Goal: Task Accomplishment & Management: Manage account settings

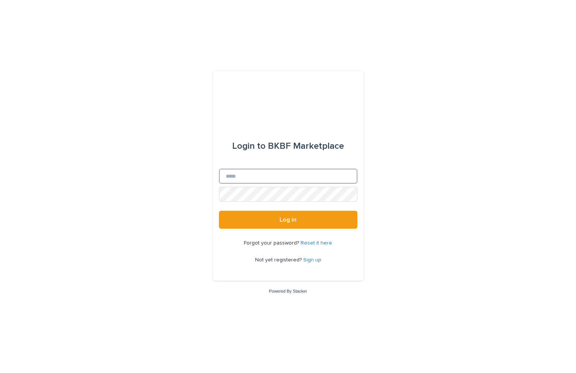
click at [292, 179] on input "Email" at bounding box center [288, 176] width 138 height 15
type input "**********"
click at [295, 224] on button "Log in" at bounding box center [288, 220] width 138 height 18
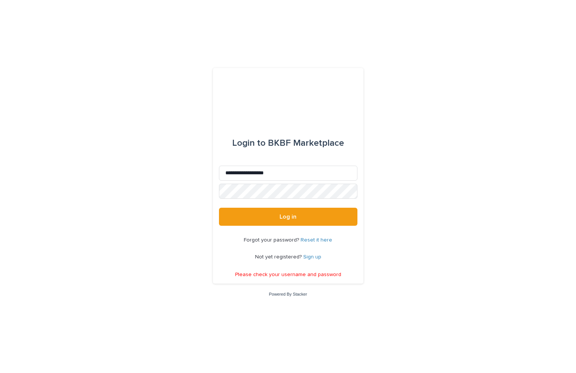
click at [318, 242] on link "Reset it here" at bounding box center [317, 240] width 32 height 5
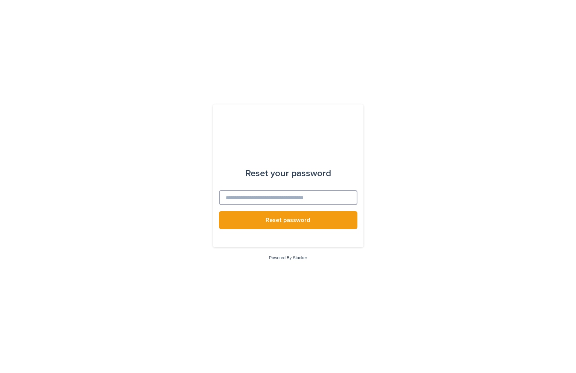
click at [263, 203] on input at bounding box center [288, 197] width 138 height 15
type input "**********"
click at [219, 211] on button "Reset password" at bounding box center [288, 220] width 138 height 18
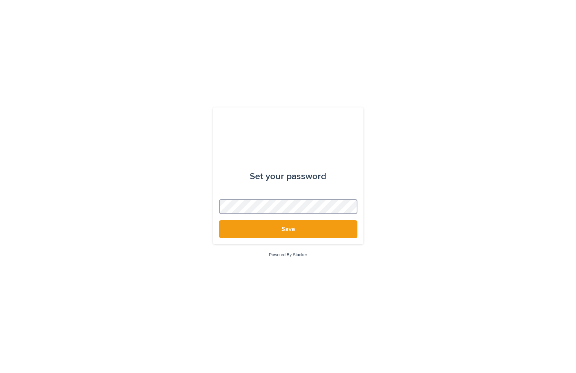
click at [219, 220] on button "Save" at bounding box center [288, 229] width 138 height 18
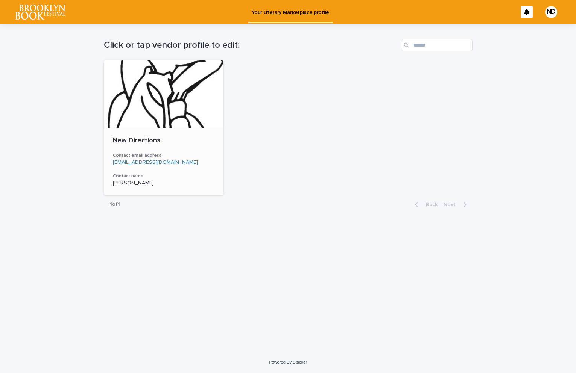
click at [131, 134] on div "New Directions Contact email address pcochran@ndbooks.com Contact name Pauline …" at bounding box center [164, 162] width 120 height 68
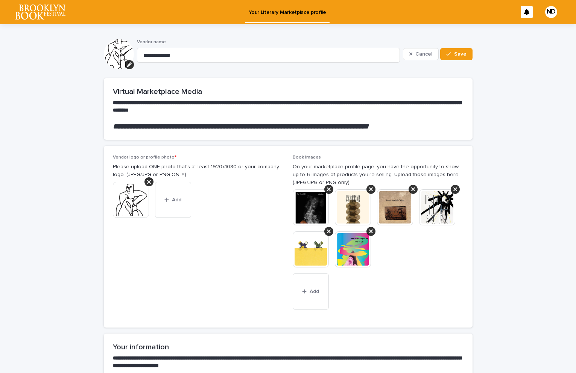
click at [521, 16] on div at bounding box center [527, 12] width 12 height 12
click at [452, 49] on button "Save" at bounding box center [456, 54] width 32 height 12
